Goal: Task Accomplishment & Management: Manage account settings

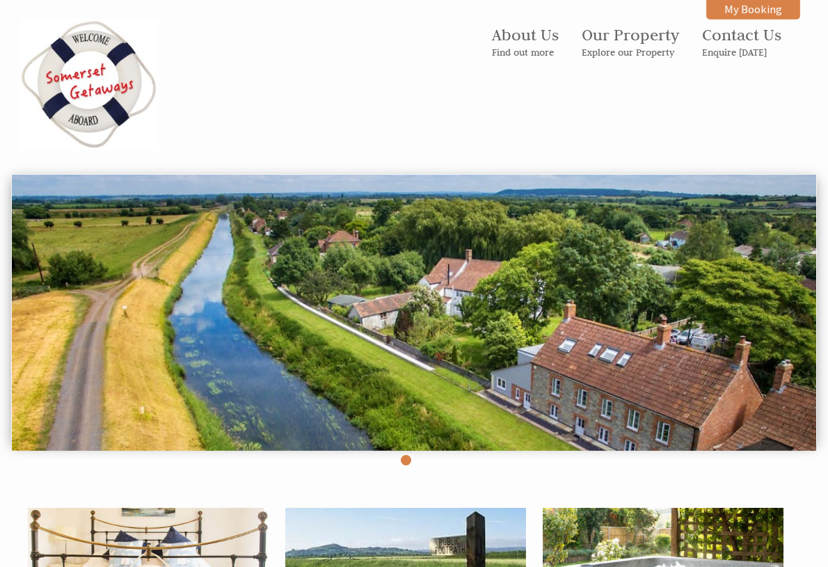
scroll to position [995, 0]
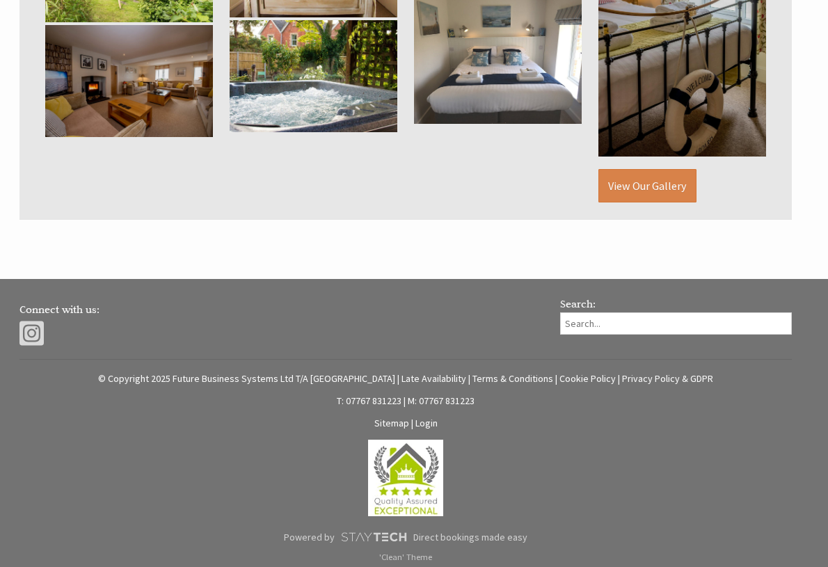
click at [421, 419] on link "Login" at bounding box center [426, 423] width 22 height 13
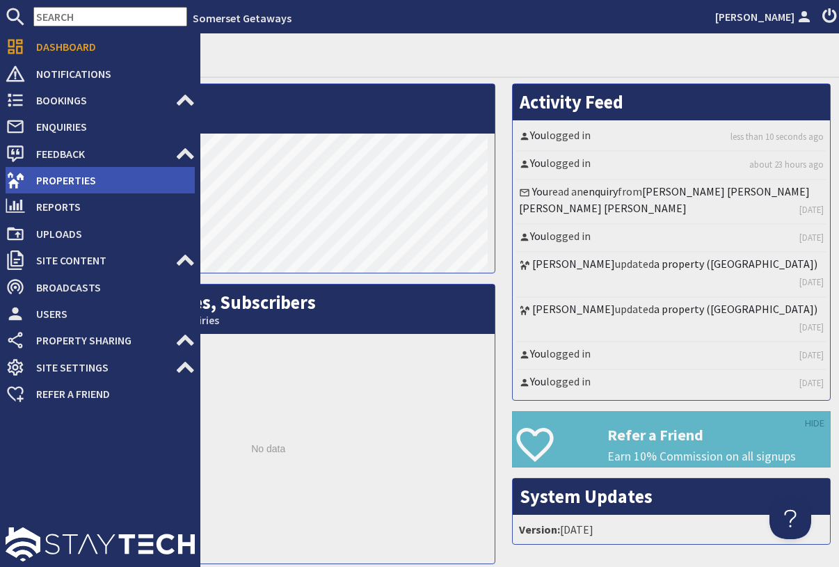
click at [76, 186] on span "Properties" at bounding box center [110, 180] width 170 height 22
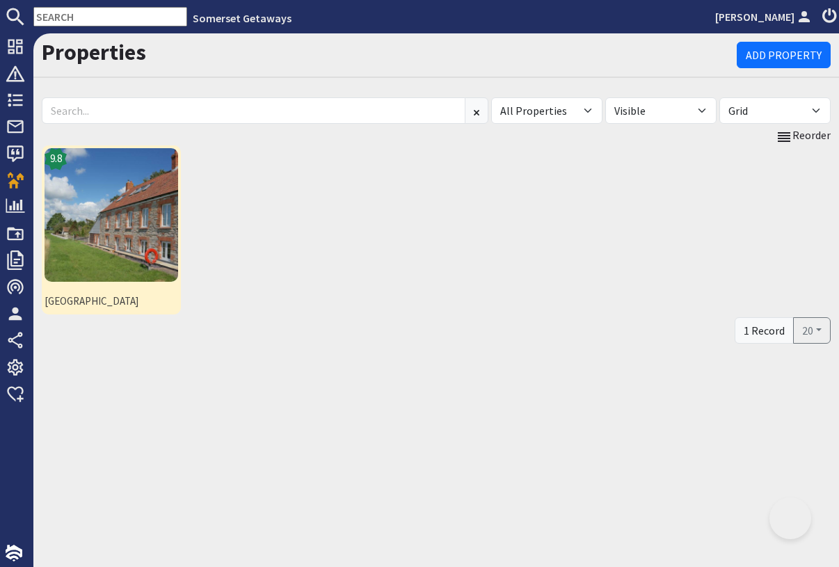
click at [103, 217] on img at bounding box center [112, 215] width 134 height 134
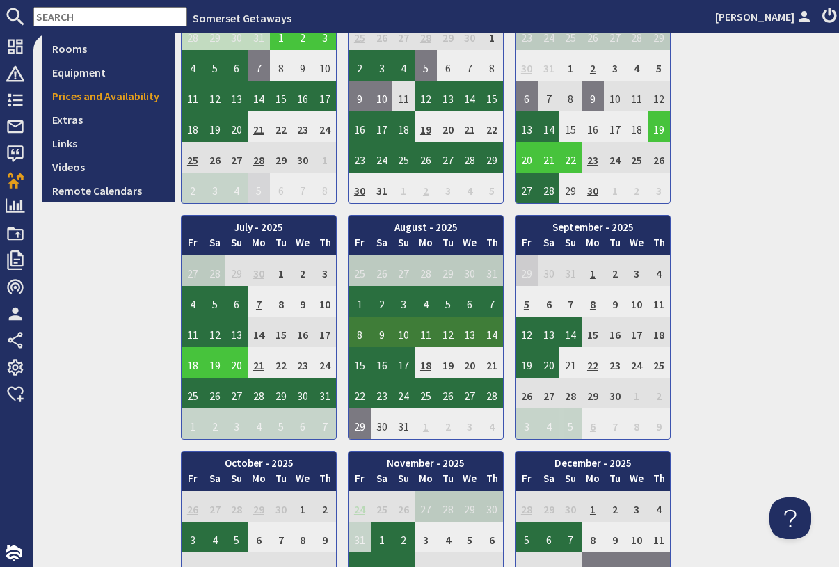
scroll to position [584, 0]
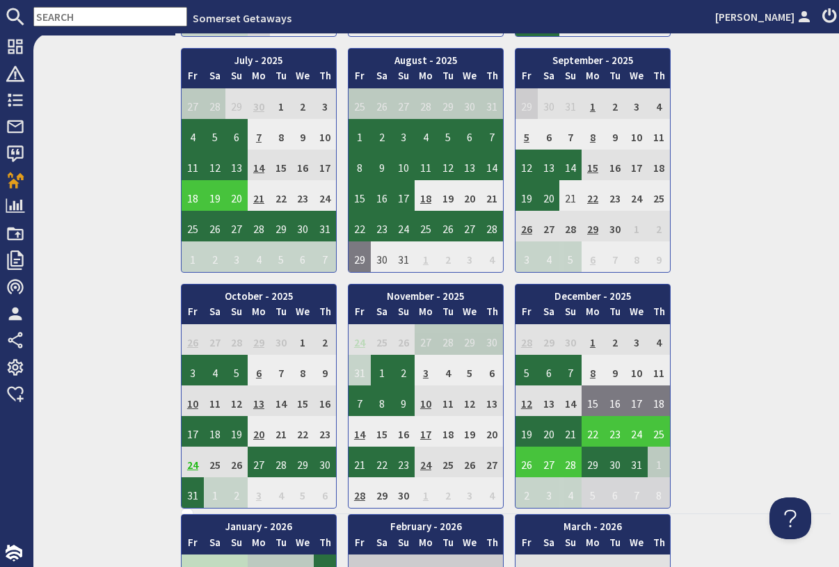
click at [359, 447] on td "14" at bounding box center [360, 431] width 22 height 31
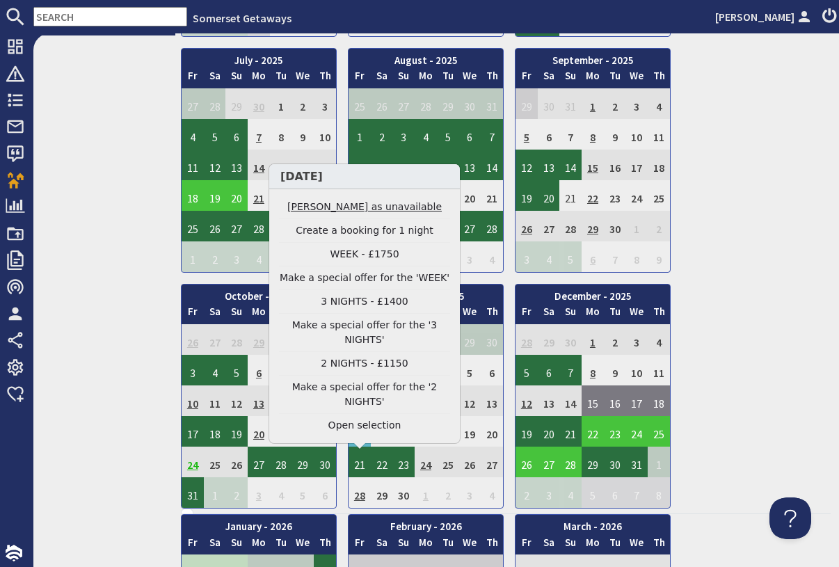
click at [358, 214] on link "Mark day as unavailable" at bounding box center [364, 207] width 171 height 15
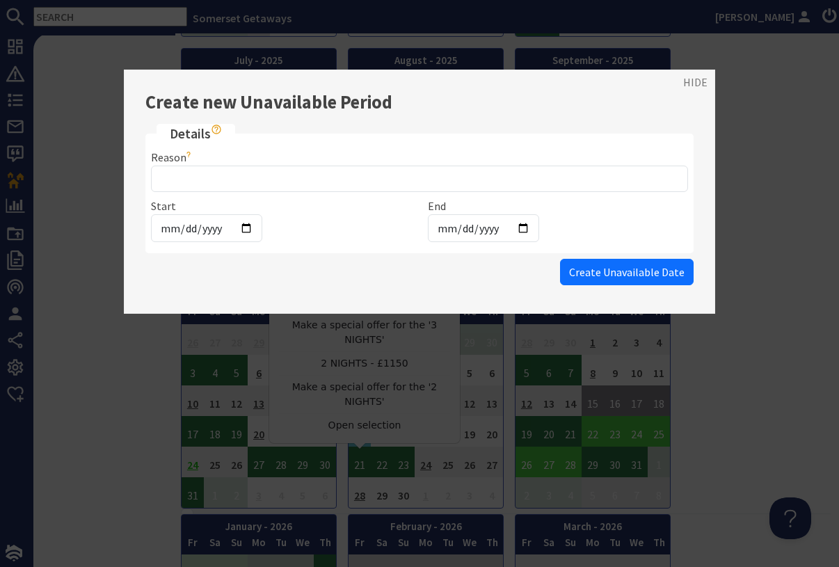
click at [239, 160] on div "Reason" at bounding box center [419, 170] width 537 height 43
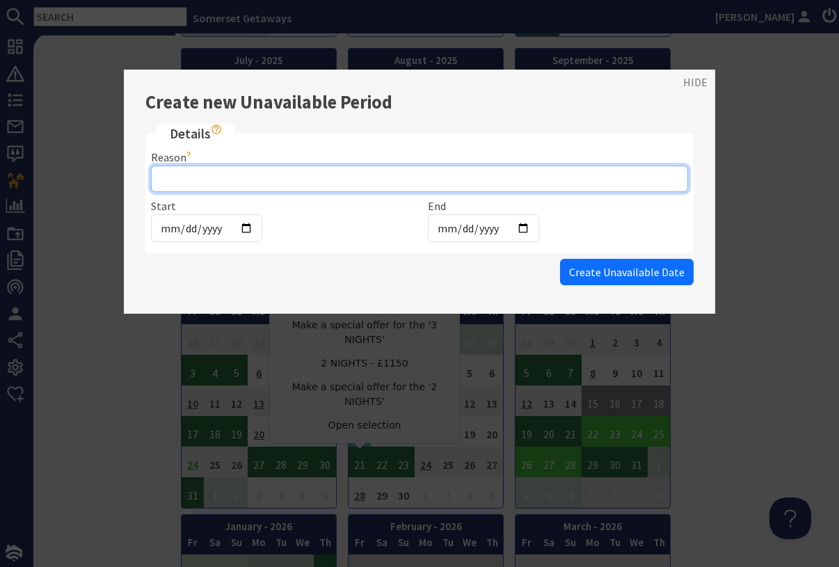
click at [196, 188] on input "Reason" at bounding box center [419, 179] width 537 height 26
type input "Hospital"
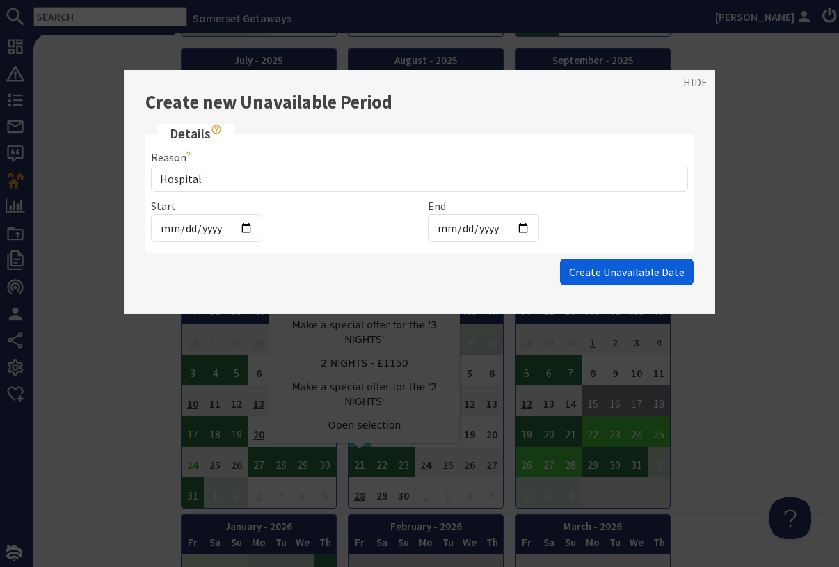
click at [595, 269] on span "Create Unavailable Date" at bounding box center [626, 272] width 115 height 14
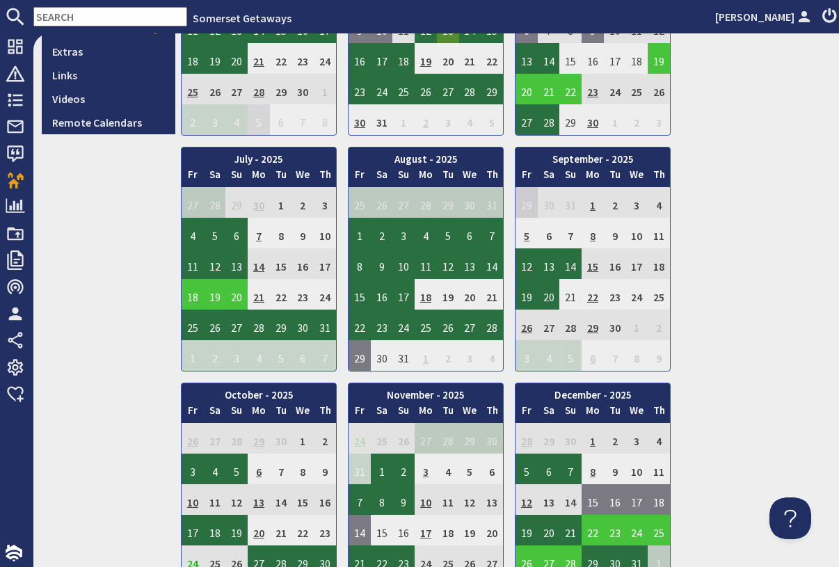
scroll to position [668, 0]
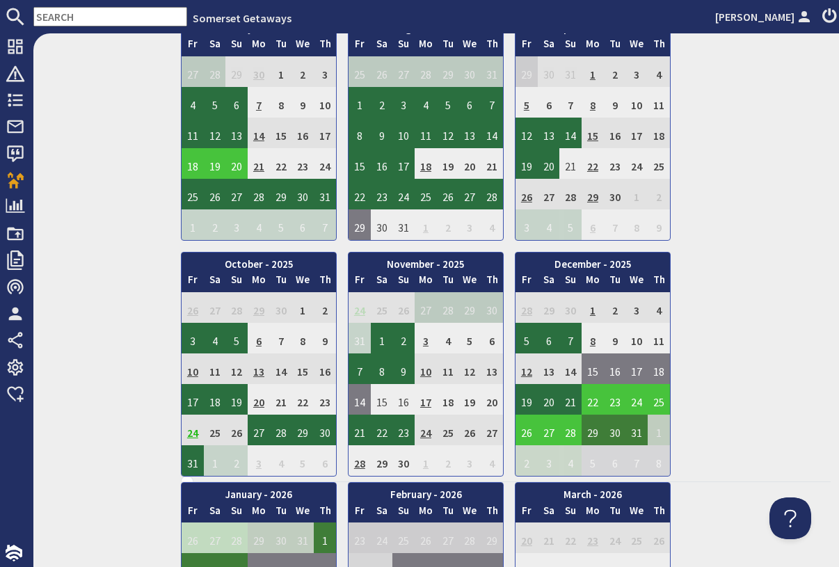
click at [810, 382] on div "January - 2025 Fr Sa Su Mo Tu We Th 27 28 29 30 31 1 2 3 Fr" at bounding box center [506, 10] width 650 height 932
